Goal: Task Accomplishment & Management: Complete application form

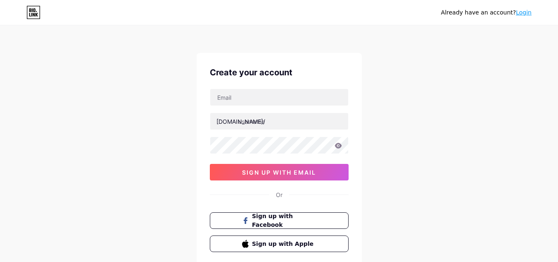
scroll to position [55, 0]
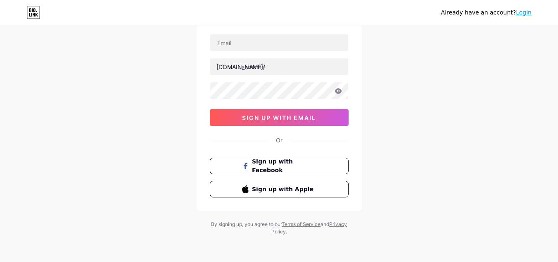
click at [284, 31] on div "Create your account [DOMAIN_NAME]/ 0cAFcWeA6stdM00vVCMt5ZDCpR56xNCi1Hba8WfK3Nmh…" at bounding box center [279, 104] width 165 height 212
click at [289, 43] on input "text" at bounding box center [279, 42] width 138 height 17
type input "[EMAIL_ADDRESS][DOMAIN_NAME]"
click at [339, 93] on icon at bounding box center [338, 90] width 7 height 5
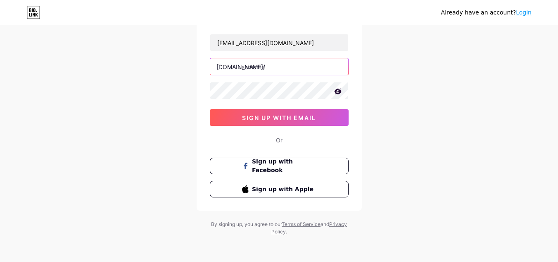
click at [289, 69] on input "text" at bounding box center [279, 66] width 138 height 17
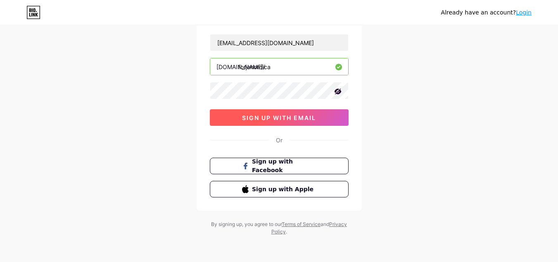
type input "forjanordica"
click at [306, 120] on span "sign up with email" at bounding box center [279, 117] width 74 height 7
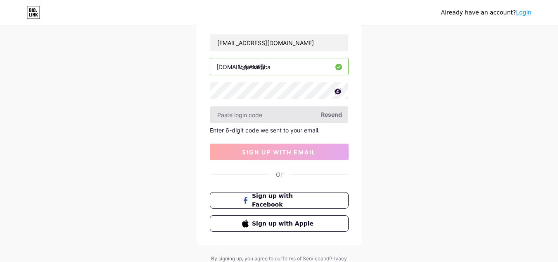
click at [271, 114] on input "text" at bounding box center [279, 114] width 138 height 17
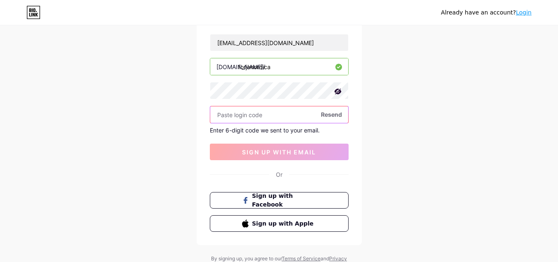
paste input "848089"
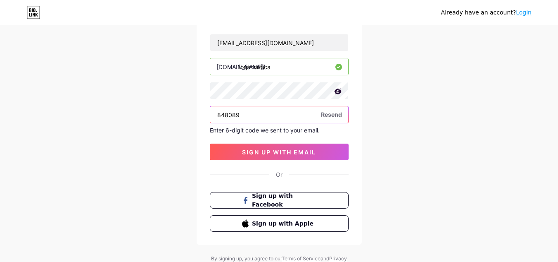
type input "848089"
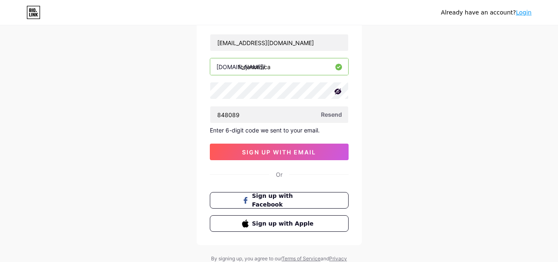
click at [303, 141] on div "[EMAIL_ADDRESS][DOMAIN_NAME] [DOMAIN_NAME]/ forjanordica 848089 Resend Enter 6-…" at bounding box center [279, 97] width 139 height 126
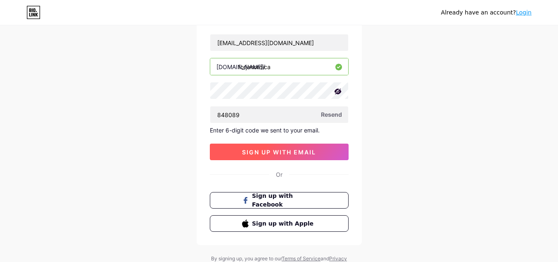
click at [309, 151] on span "sign up with email" at bounding box center [279, 151] width 74 height 7
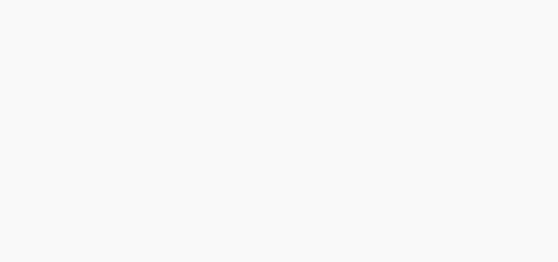
scroll to position [0, 0]
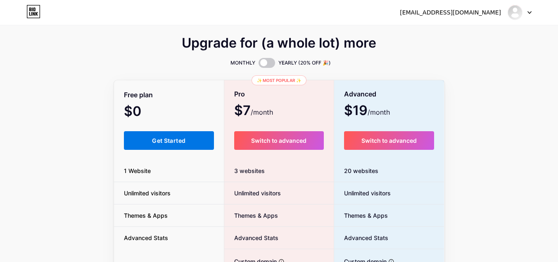
click at [152, 141] on span "Get Started" at bounding box center [168, 140] width 33 height 7
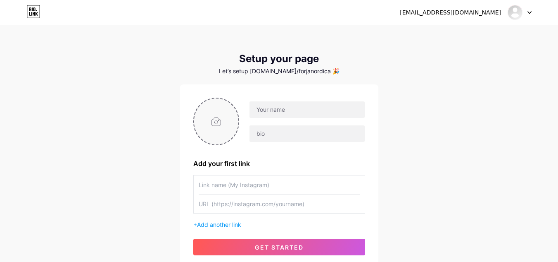
click at [226, 119] on input "file" at bounding box center [216, 121] width 45 height 46
type input "C:\fakepath\chicas (1).png"
click at [322, 111] on input "text" at bounding box center [307, 109] width 115 height 17
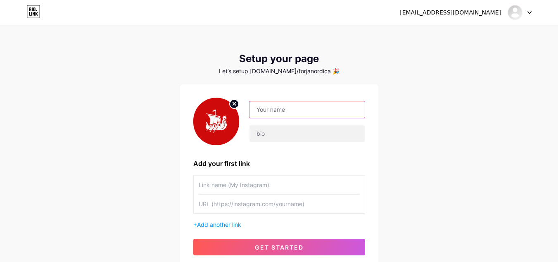
type input "f"
type input "F"
type input "Metalúrgica Forja Nórdica"
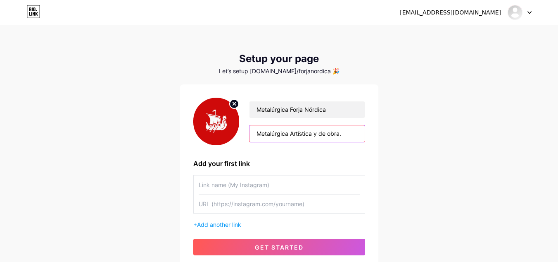
type input "Metalúrgica Artística y de obra."
click at [283, 175] on input "text" at bounding box center [279, 184] width 161 height 19
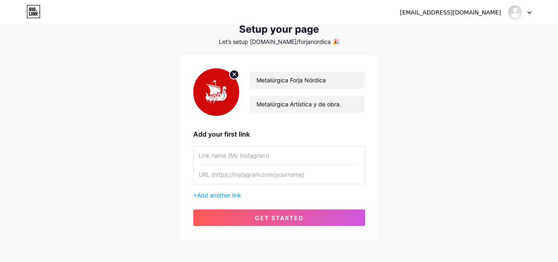
scroll to position [66, 0]
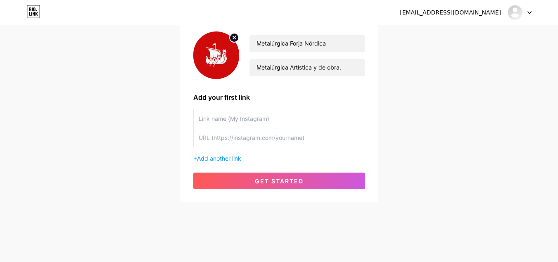
click at [236, 120] on input "text" at bounding box center [279, 118] width 161 height 19
type input "m"
type input "metalurgicaforjanordica"
click at [255, 136] on input "text" at bounding box center [279, 137] width 161 height 19
paste input "[URL][DOMAIN_NAME]"
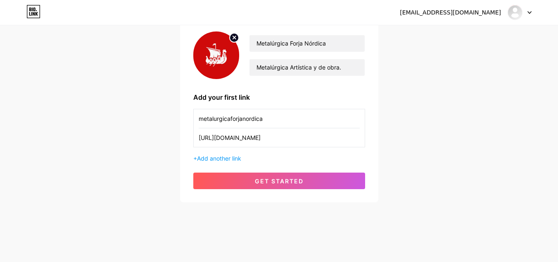
type input "[URL][DOMAIN_NAME]"
drag, startPoint x: 270, startPoint y: 119, endPoint x: 156, endPoint y: 120, distance: 114.1
click at [156, 120] on div "[EMAIL_ADDRESS][DOMAIN_NAME] Dashboard Logout Setup your page Let’s setup [DOMA…" at bounding box center [279, 81] width 558 height 295
type input "Instagram"
click at [446, 133] on div "[EMAIL_ADDRESS][DOMAIN_NAME] Dashboard Logout Setup your page Let’s setup [DOMA…" at bounding box center [279, 81] width 558 height 295
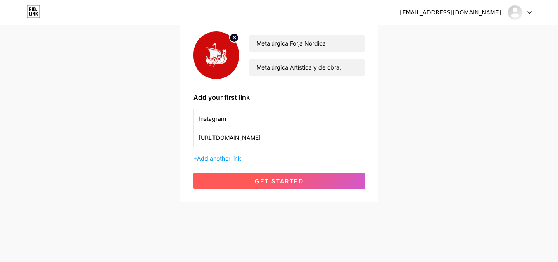
click at [278, 187] on button "get started" at bounding box center [279, 180] width 172 height 17
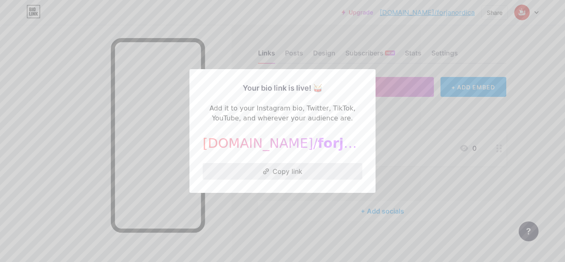
click at [297, 173] on button "Copy link" at bounding box center [283, 171] width 160 height 17
click at [323, 216] on div at bounding box center [282, 131] width 565 height 262
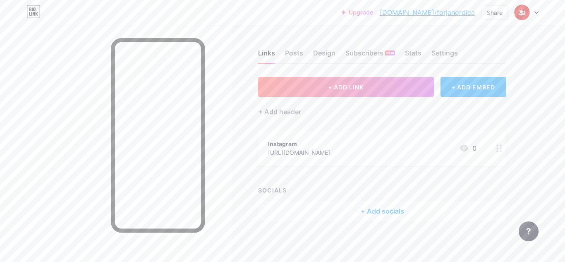
click at [282, 38] on div "Links Posts Design Subscribers NEW Stats Settings" at bounding box center [382, 49] width 248 height 29
click at [504, 19] on div "Share" at bounding box center [494, 12] width 26 height 14
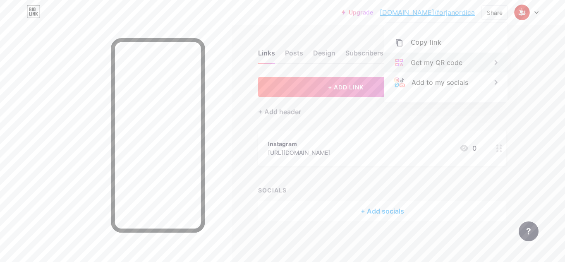
click at [482, 66] on div "Get my QR code" at bounding box center [445, 62] width 123 height 20
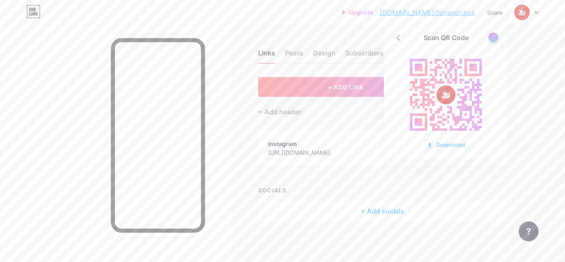
click at [528, 96] on div "Links Posts Design Subscribers NEW Stats Settings + ADD LINK + ADD EMBED + Add …" at bounding box center [270, 143] width 541 height 237
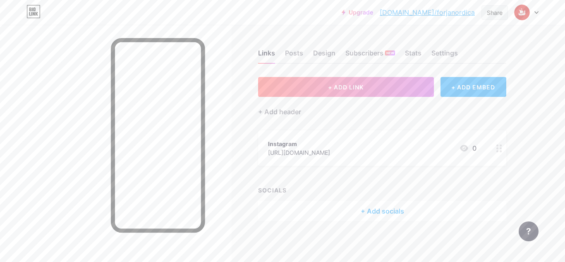
click at [492, 11] on div "Share" at bounding box center [494, 12] width 16 height 9
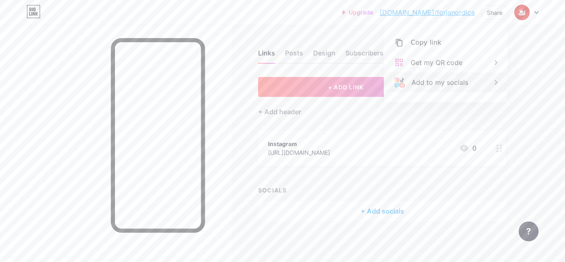
click at [467, 74] on div "Add to my socials" at bounding box center [445, 82] width 123 height 20
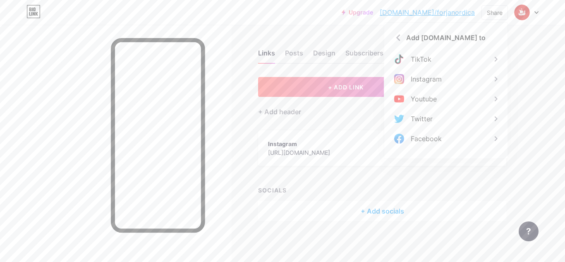
drag, startPoint x: 534, startPoint y: 68, endPoint x: 519, endPoint y: 49, distance: 24.1
click at [534, 68] on div "Links Posts Design Subscribers NEW Stats Settings + ADD LINK + ADD EMBED + Add …" at bounding box center [270, 143] width 541 height 237
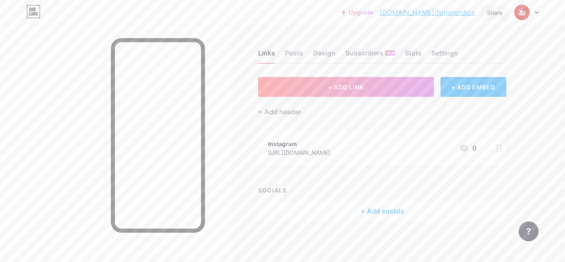
click at [486, 16] on div "Share" at bounding box center [494, 12] width 26 height 14
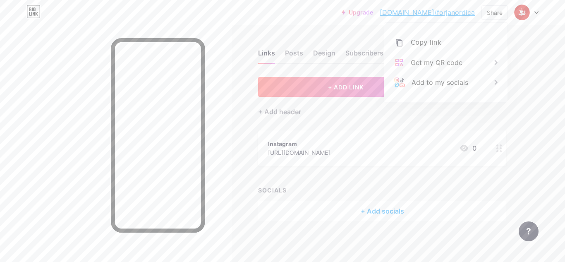
click at [174, 19] on div "Upgrade [DOMAIN_NAME]/forjan... [DOMAIN_NAME]/forjanordica Share Copy link [URL…" at bounding box center [282, 12] width 565 height 25
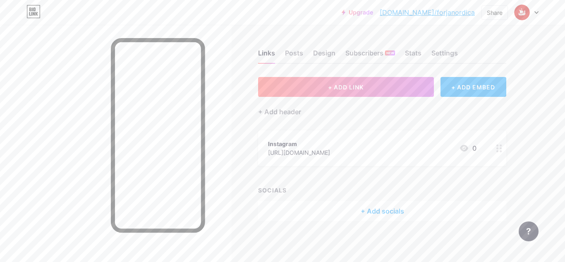
click at [88, 69] on div at bounding box center [115, 156] width 231 height 262
click at [176, 17] on div "Upgrade [DOMAIN_NAME]/forjan... [DOMAIN_NAME]/forjanordica Share Switch account…" at bounding box center [282, 12] width 565 height 15
click at [240, 194] on div "Links Posts Design Subscribers NEW Stats Settings + ADD LINK + ADD EMBED + Add …" at bounding box center [270, 143] width 541 height 237
click at [451, 12] on link "[DOMAIN_NAME]/forjanordica" at bounding box center [426, 12] width 95 height 10
